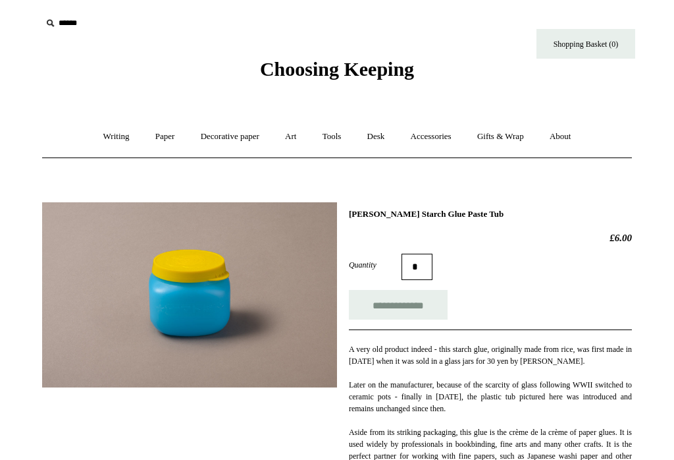
scroll to position [-2, 0]
click at [160, 139] on link "Paper +" at bounding box center [165, 136] width 43 height 35
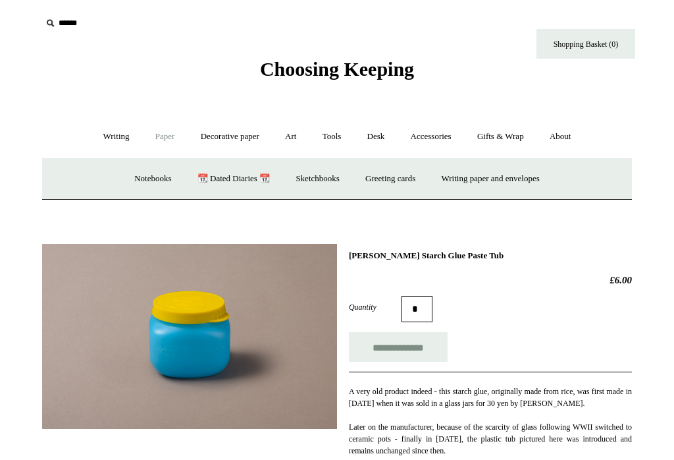
click at [129, 180] on link "Notebooks +" at bounding box center [152, 178] width 61 height 35
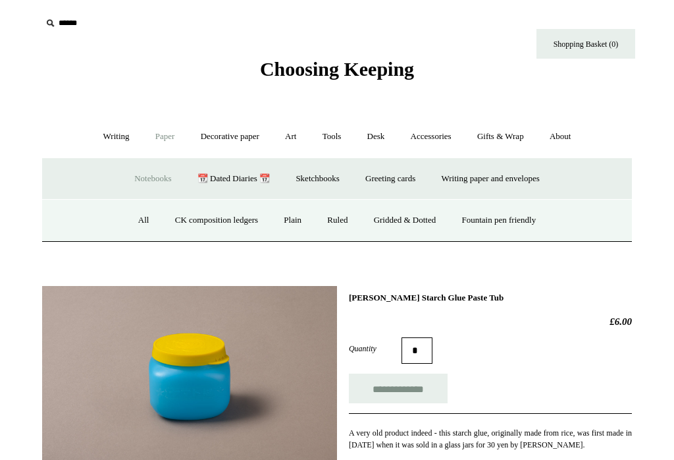
click at [182, 215] on link "CK composition ledgers" at bounding box center [216, 220] width 107 height 35
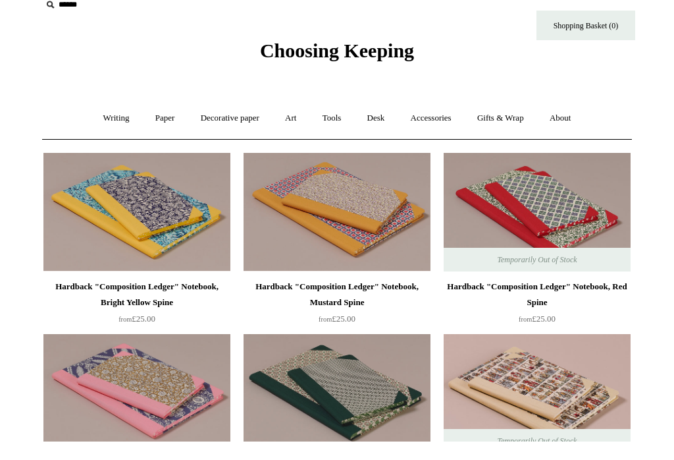
click at [109, 225] on img at bounding box center [136, 230] width 187 height 119
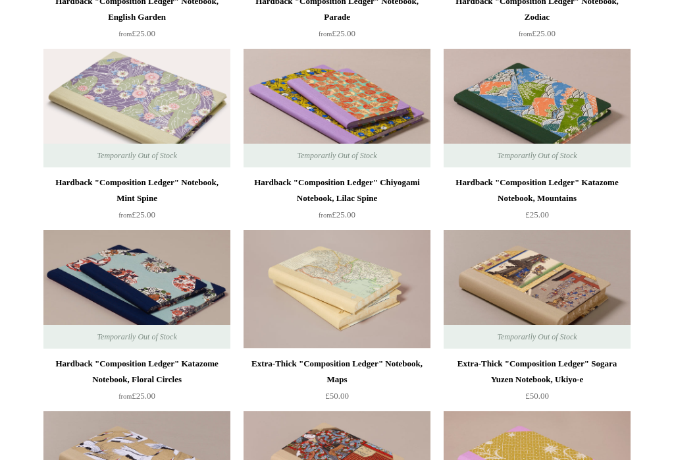
scroll to position [665, 0]
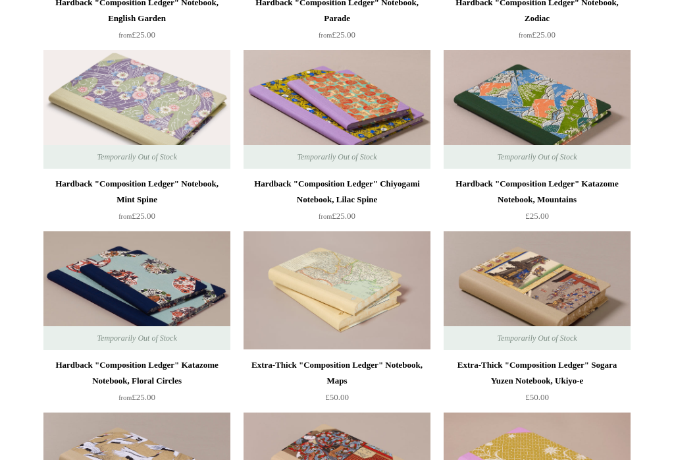
click at [88, 116] on img at bounding box center [136, 109] width 187 height 119
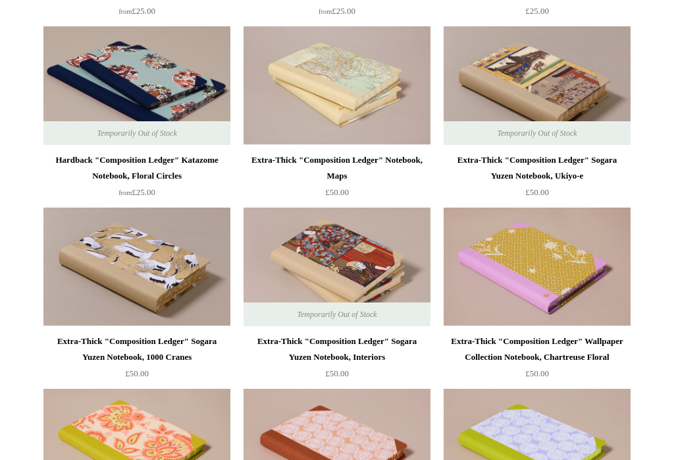
scroll to position [878, 0]
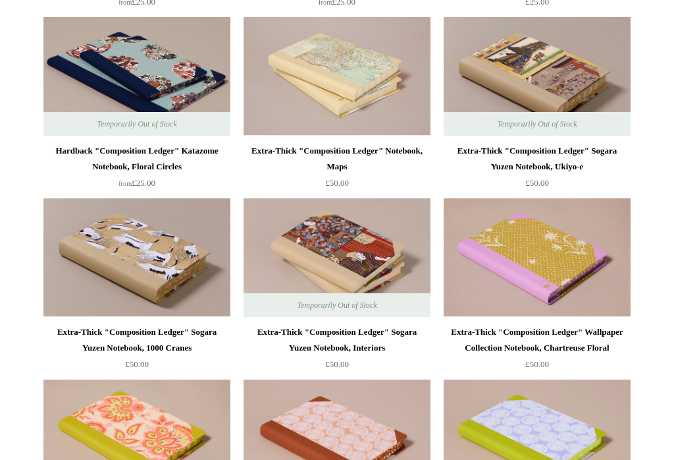
click at [99, 259] on img at bounding box center [136, 258] width 187 height 119
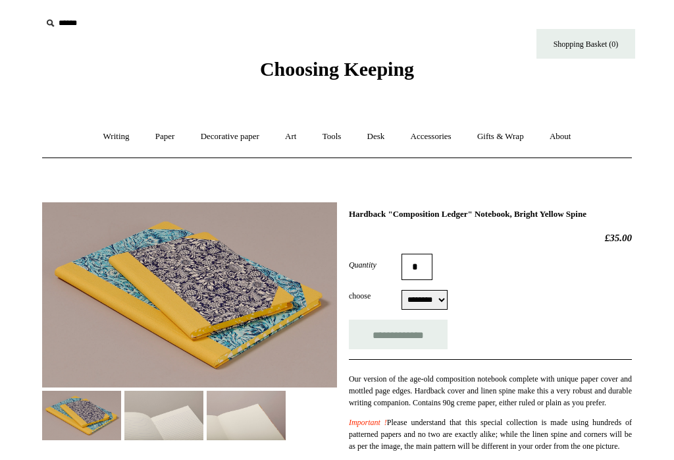
select select "********"
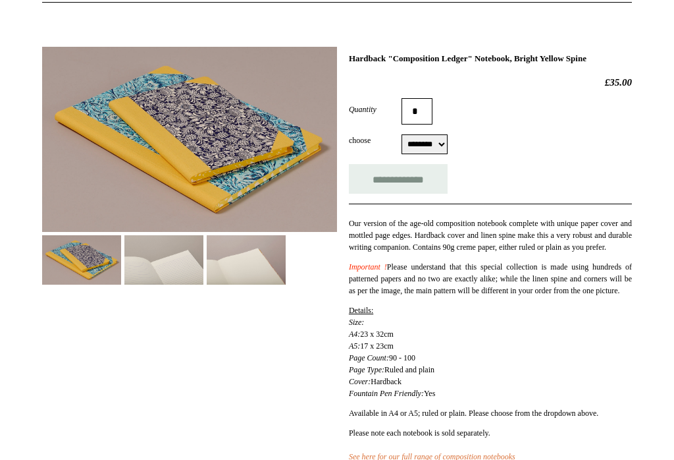
scroll to position [153, 0]
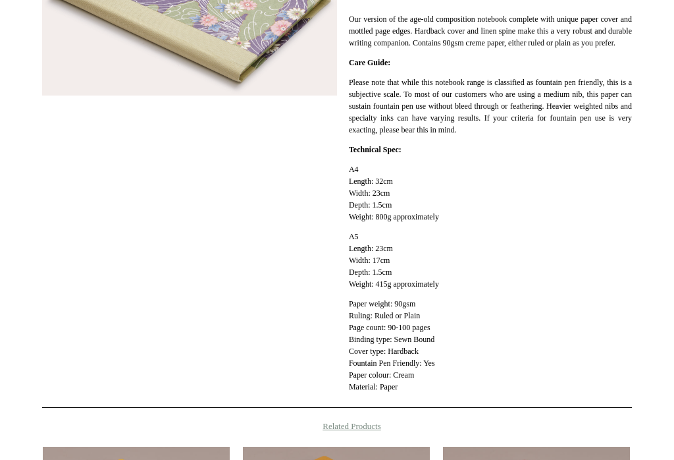
scroll to position [285, 0]
